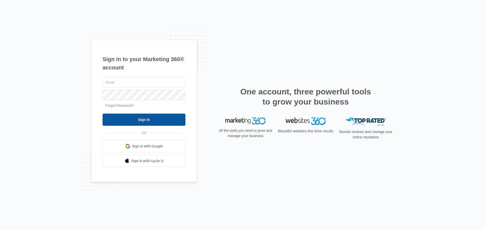
type input "[EMAIL_ADDRESS][DOMAIN_NAME]"
click at [139, 119] on input "Sign In" at bounding box center [144, 120] width 83 height 12
